Goal: Task Accomplishment & Management: Use online tool/utility

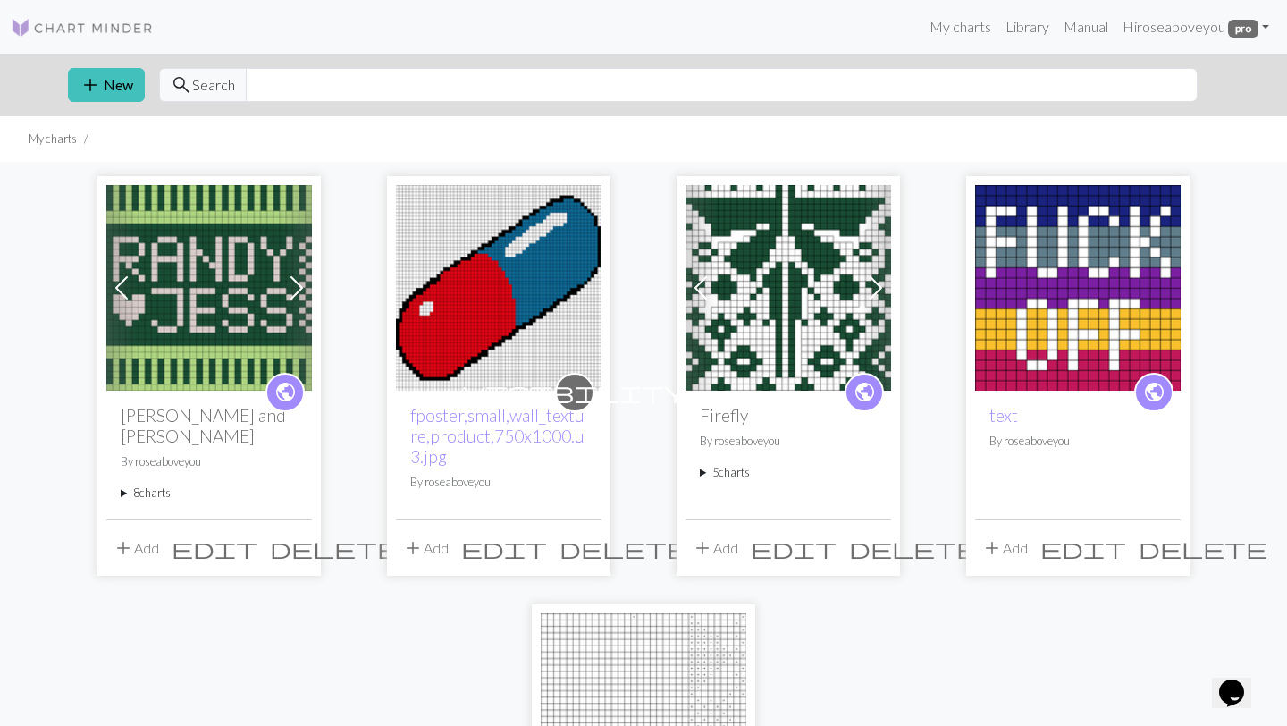
click at [147, 484] on summary "8 charts" at bounding box center [209, 492] width 177 height 17
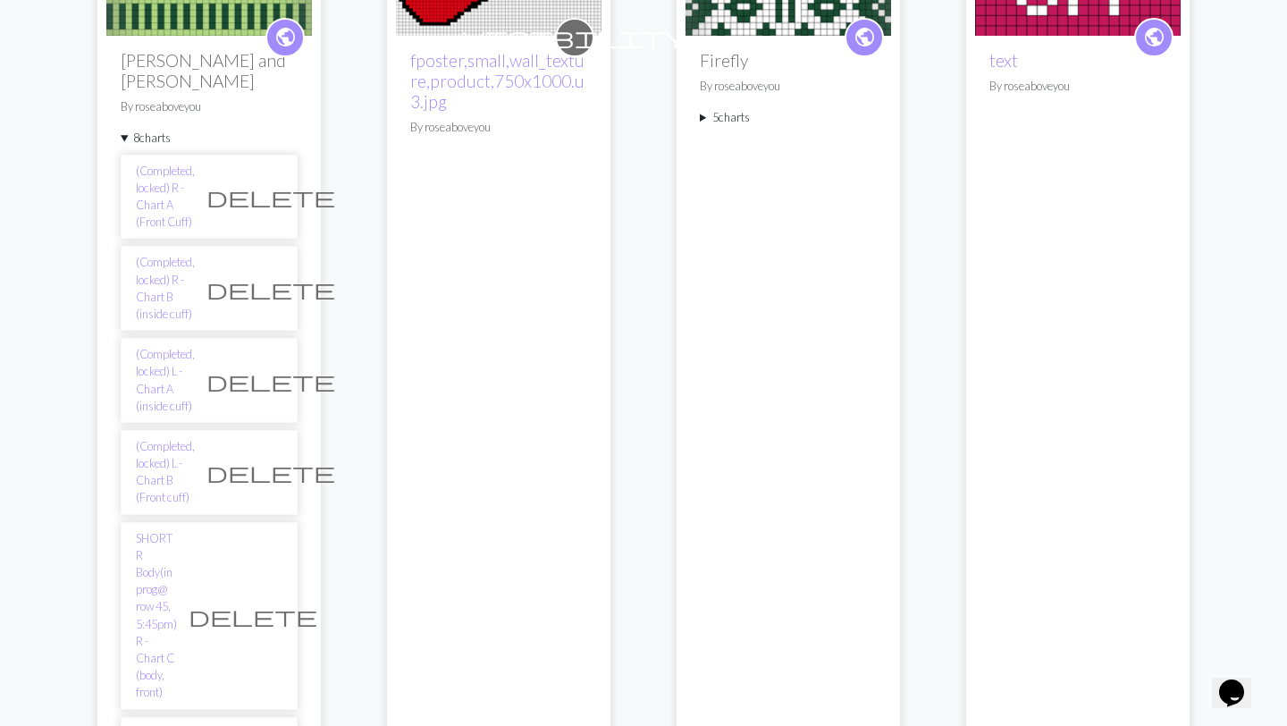
scroll to position [356, 0]
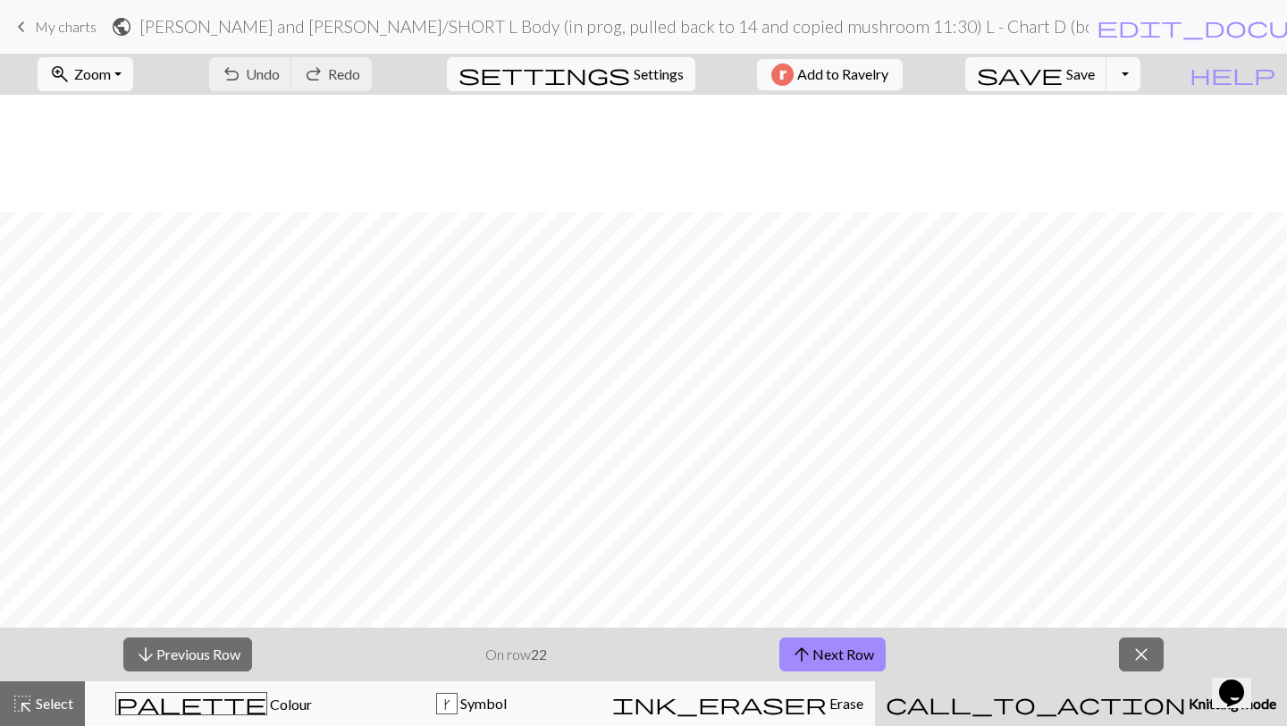
scroll to position [745, 0]
click at [852, 667] on button "arrow_upward Next Row" at bounding box center [832, 654] width 106 height 34
click at [844, 652] on button "arrow_upward Next Row" at bounding box center [832, 654] width 106 height 34
click at [846, 652] on button "arrow_upward Next Row" at bounding box center [832, 654] width 106 height 34
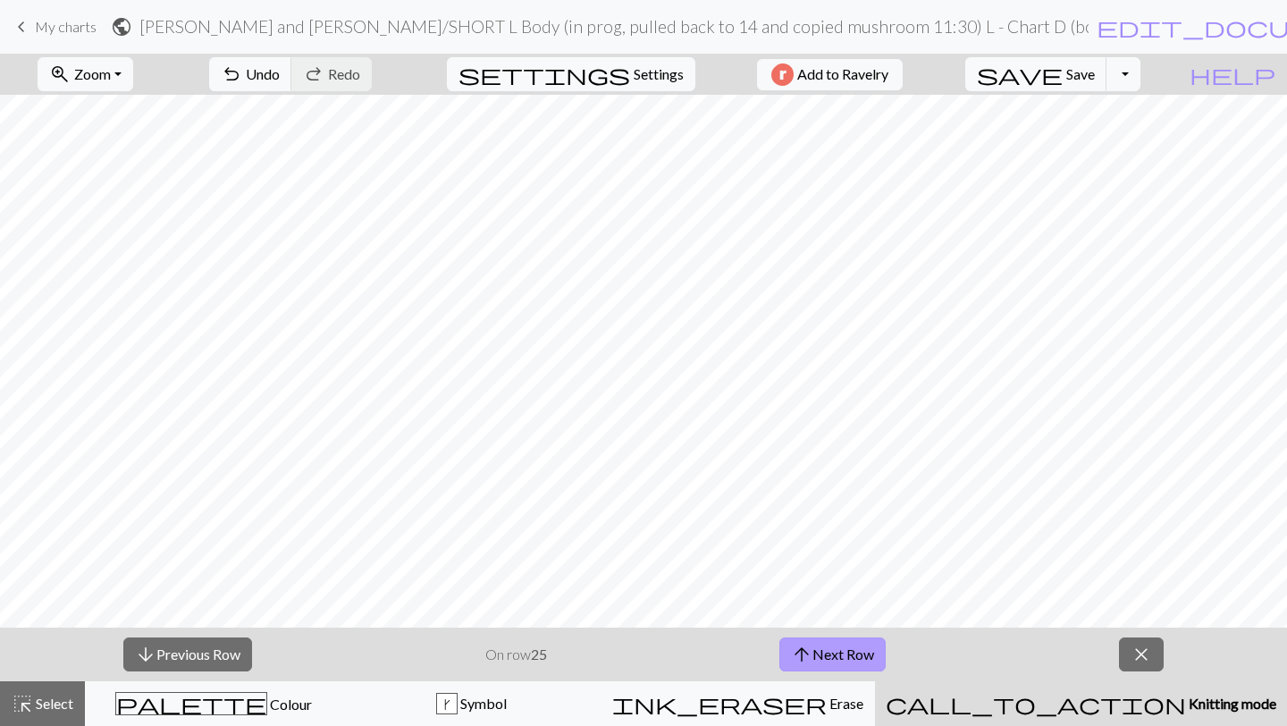
click at [829, 651] on button "arrow_upward Next Row" at bounding box center [832, 654] width 106 height 34
click at [828, 655] on button "arrow_upward Next Row" at bounding box center [832, 654] width 106 height 34
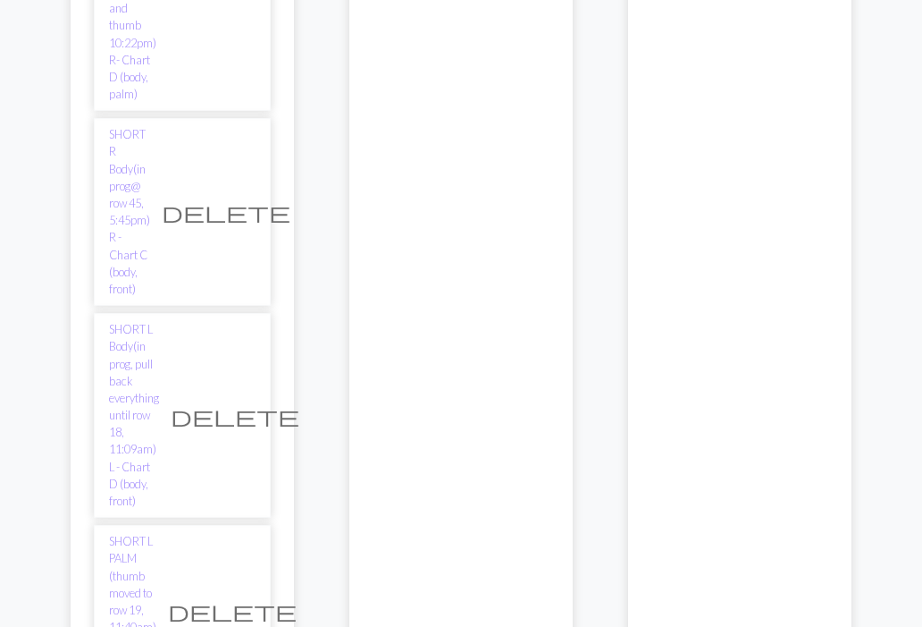
scroll to position [1612, 0]
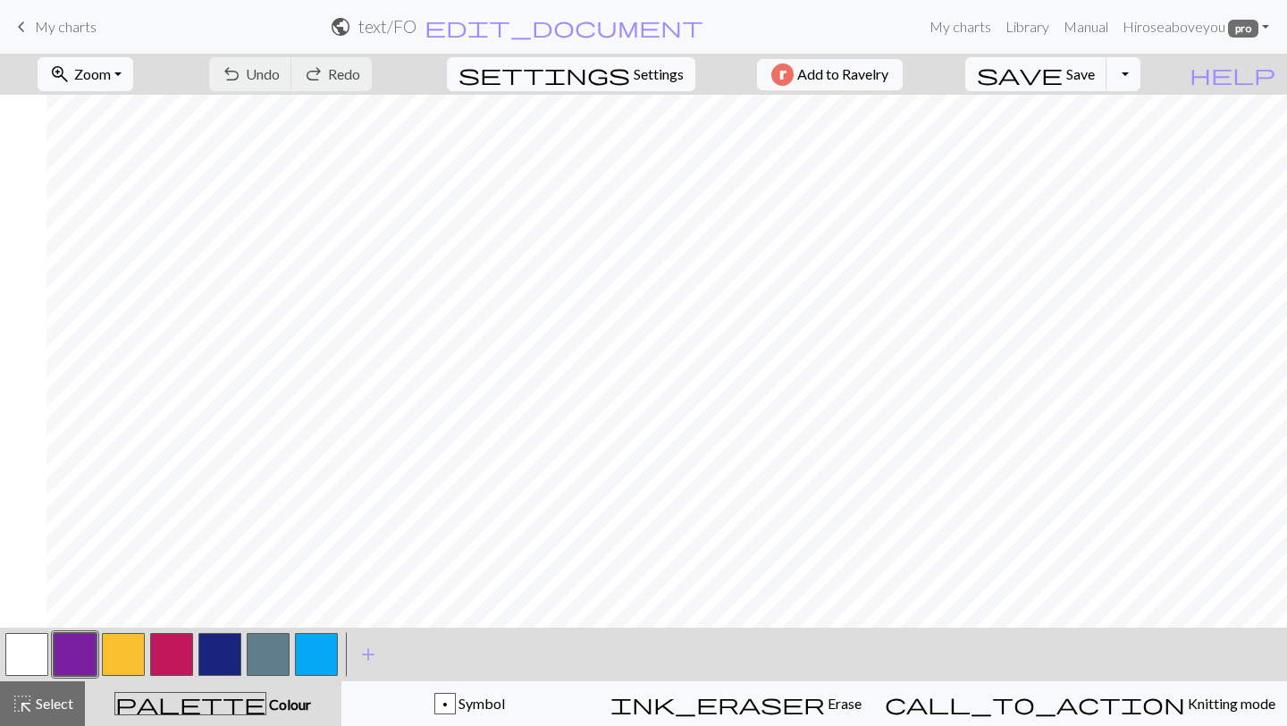
scroll to position [0, 1074]
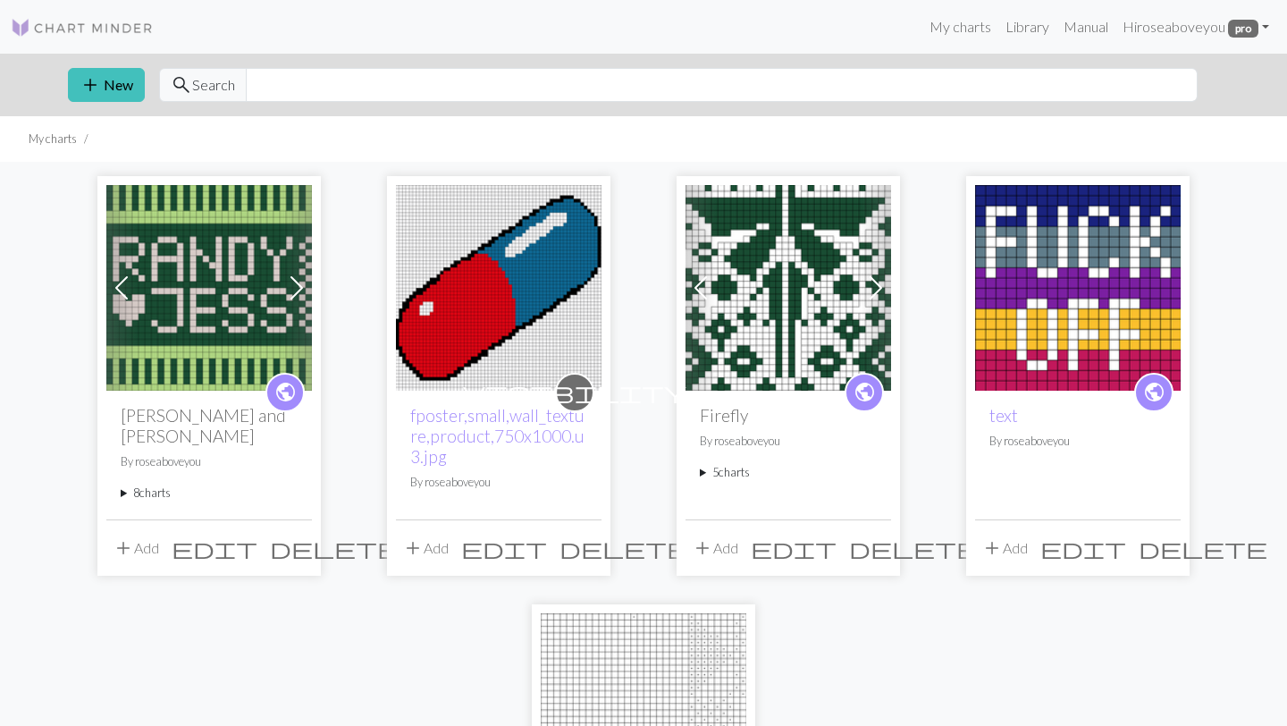
click at [157, 483] on div "public Randy and Jess By roseaboveyou 8 charts (Completed, locked) R - Chart A …" at bounding box center [209, 455] width 206 height 129
click at [154, 484] on summary "8 charts" at bounding box center [209, 492] width 177 height 17
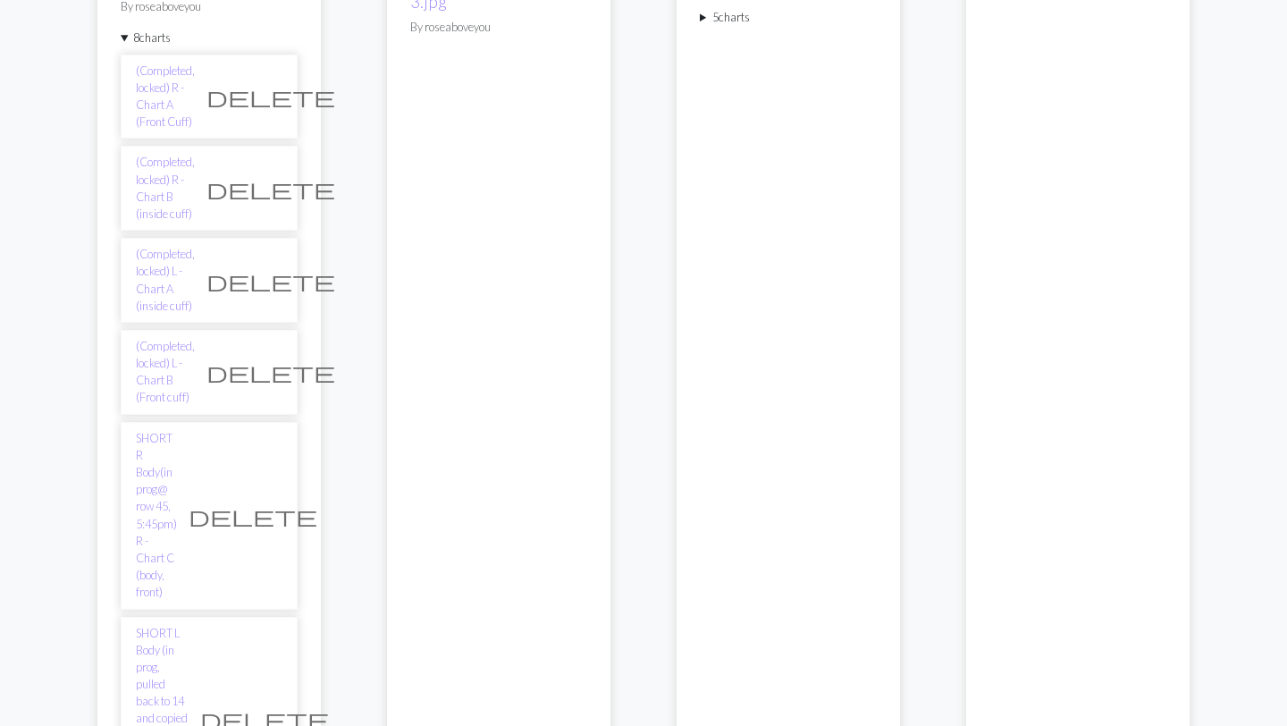
scroll to position [462, 0]
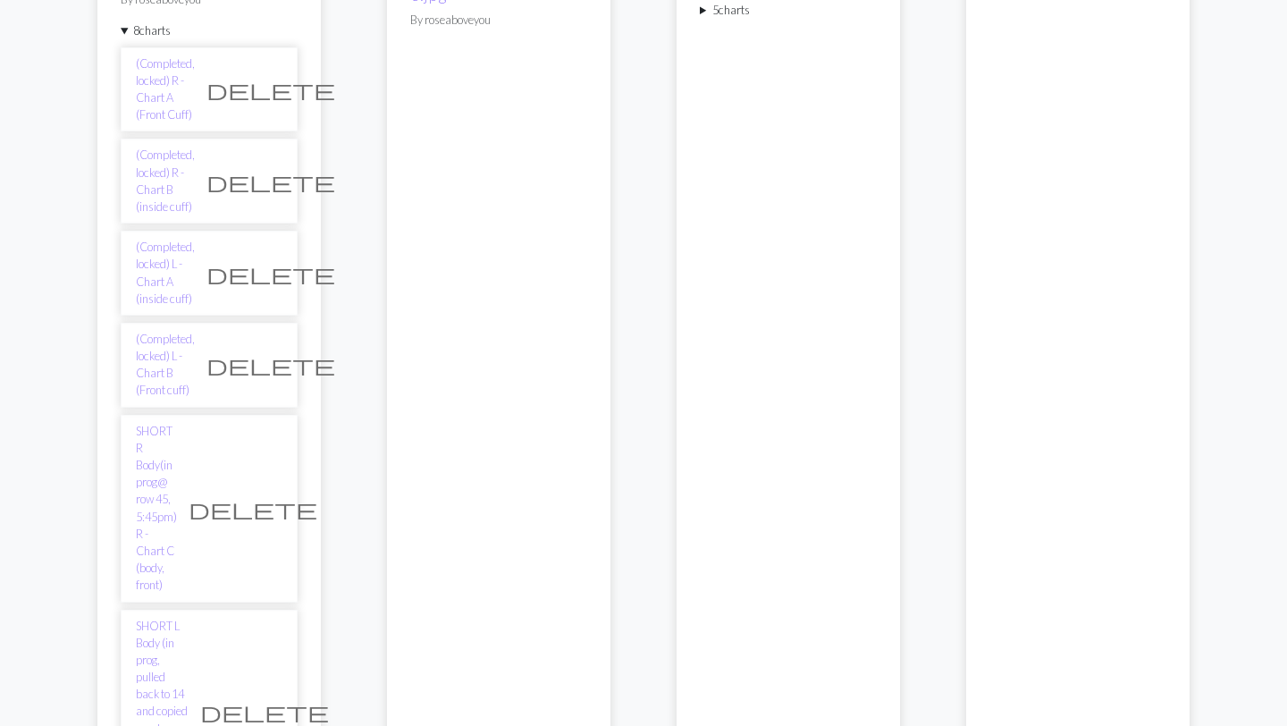
click at [189, 618] on link "SHORT L Body (in prog, pulled back to 14 and copied mushroom 11:30) L - Chart D…" at bounding box center [162, 712] width 53 height 189
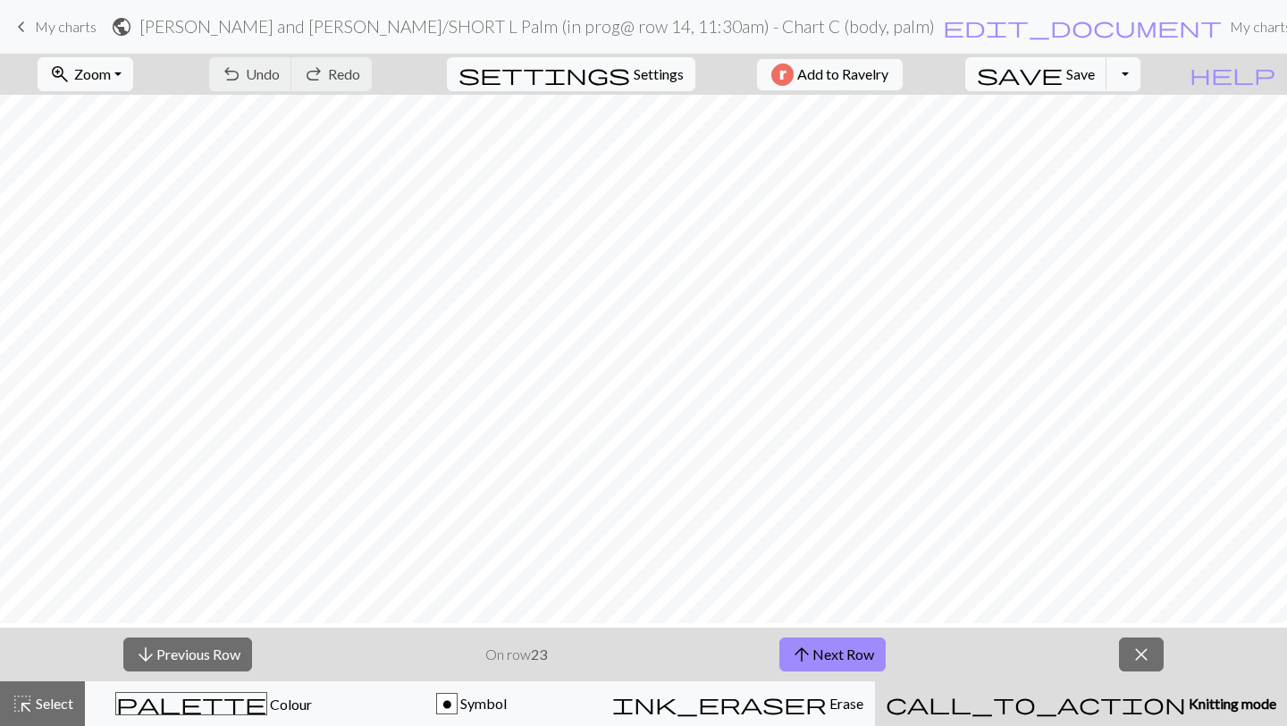
scroll to position [491, 0]
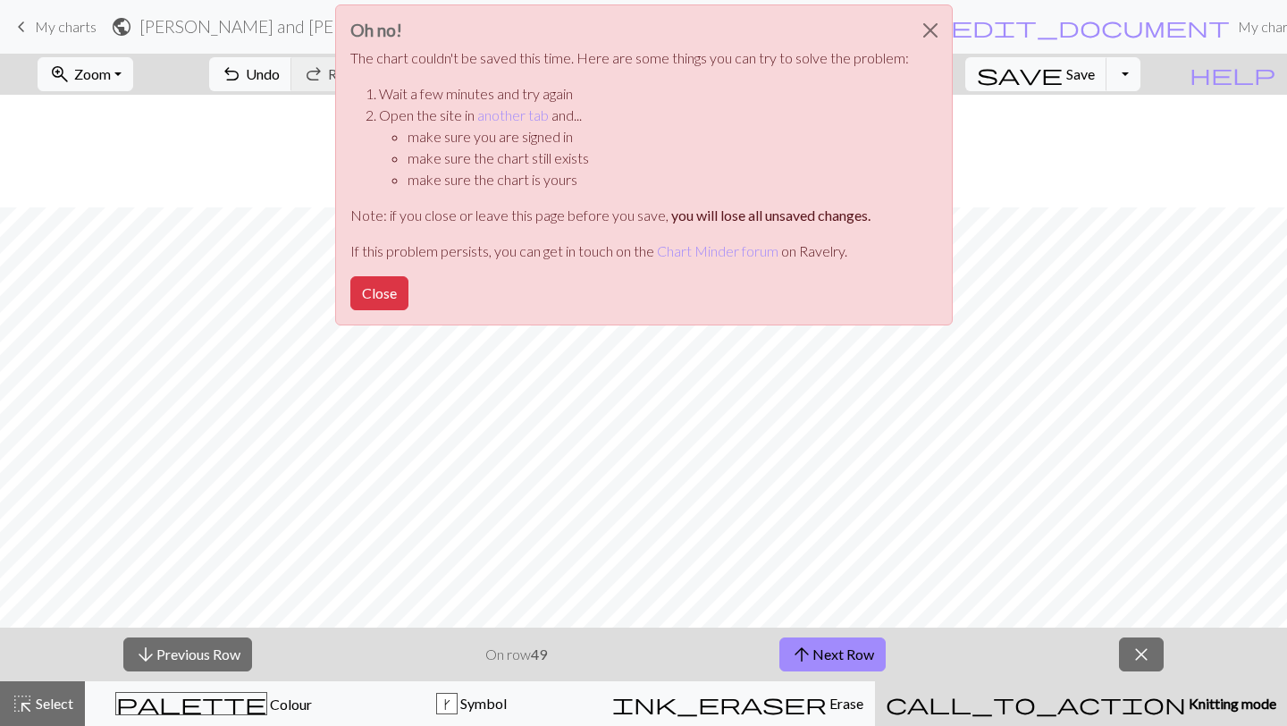
scroll to position [113, 0]
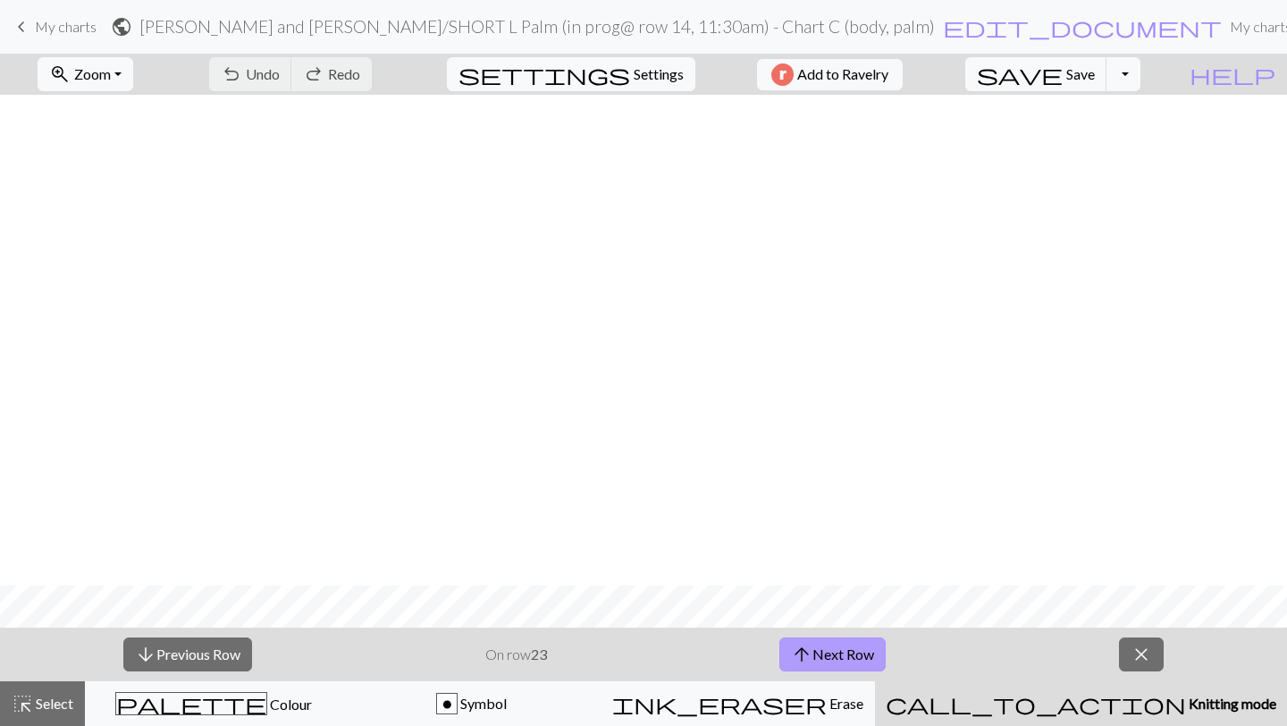
scroll to position [491, 0]
click at [811, 656] on span "arrow_upward" at bounding box center [801, 654] width 21 height 25
click at [812, 656] on span "arrow_upward" at bounding box center [801, 654] width 21 height 25
click at [801, 665] on span "arrow_upward" at bounding box center [801, 654] width 21 height 25
click at [811, 663] on span "arrow_upward" at bounding box center [801, 654] width 21 height 25
